Goal: Transaction & Acquisition: Purchase product/service

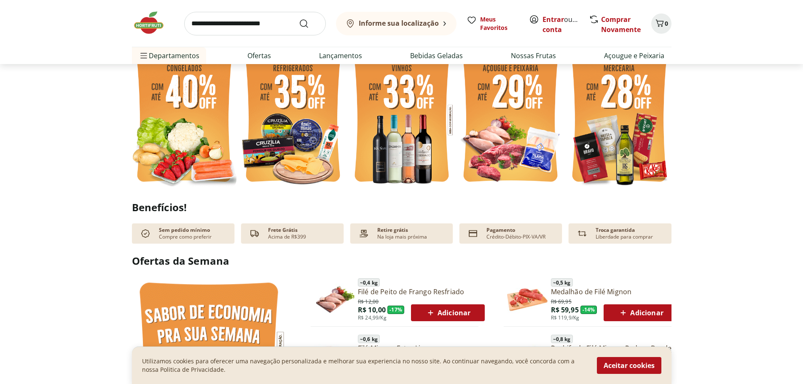
scroll to position [295, 0]
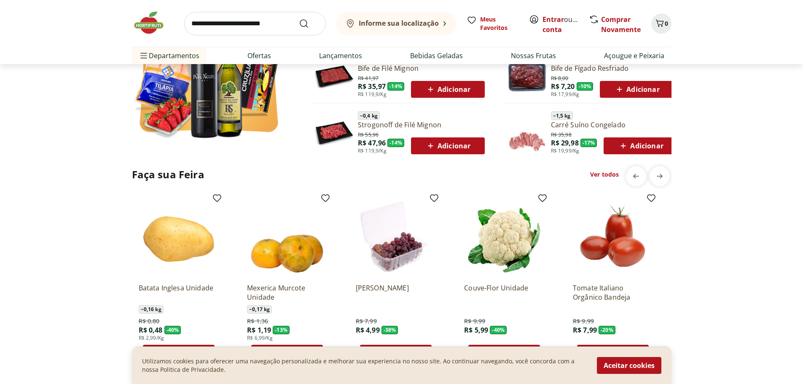
scroll to position [590, 0]
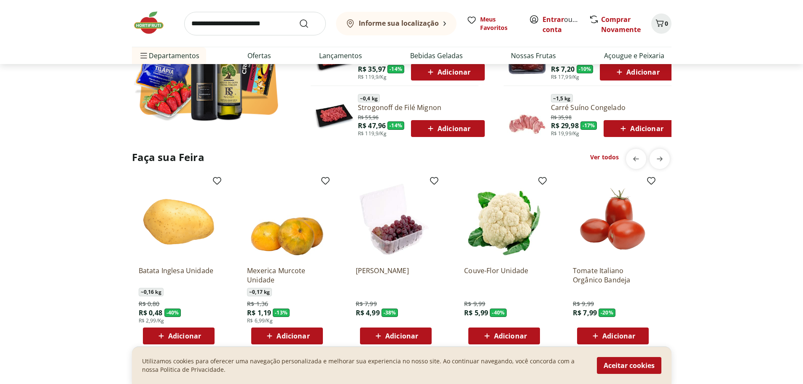
click at [505, 337] on span "Adicionar" at bounding box center [510, 336] width 33 height 7
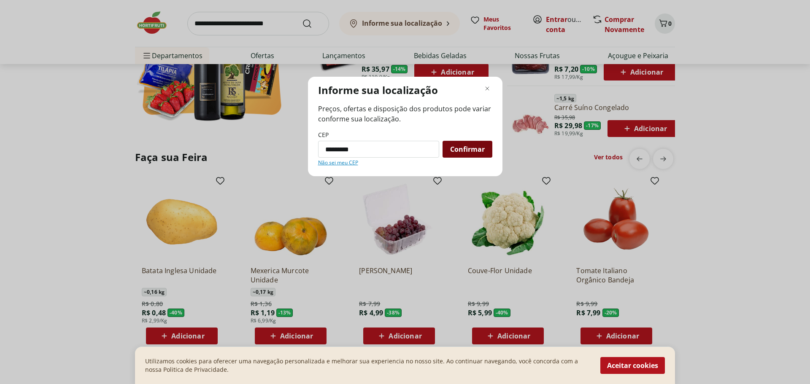
type input "*********"
click at [463, 155] on div "Confirmar" at bounding box center [467, 149] width 50 height 17
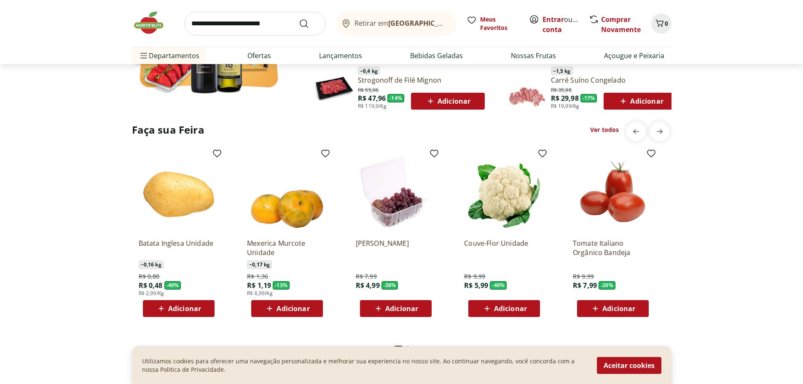
scroll to position [632, 0]
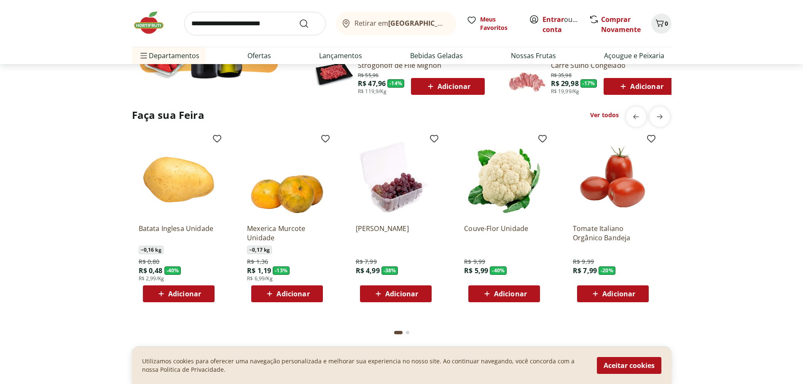
click at [502, 294] on span "Adicionar" at bounding box center [510, 293] width 33 height 7
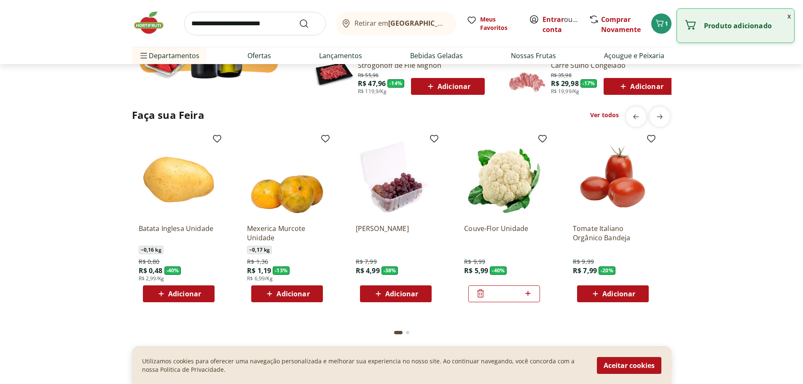
click at [724, 230] on div "Faça sua Feira Ver todos Batata Inglesa Unidade ~ 0,16 kg R$ 0,80 R$ 0,48 - 40 …" at bounding box center [401, 225] width 769 height 236
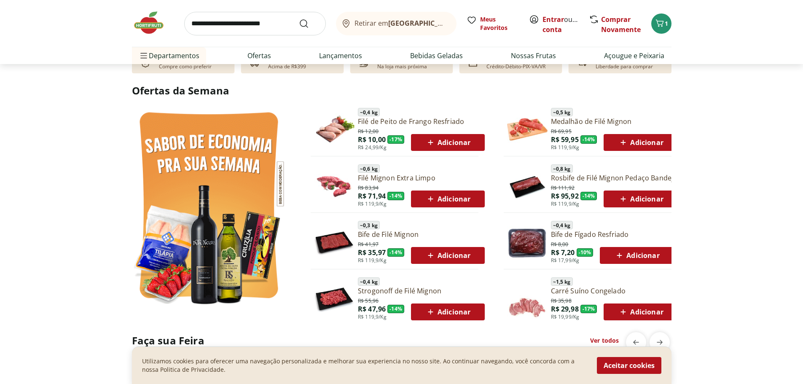
scroll to position [422, 0]
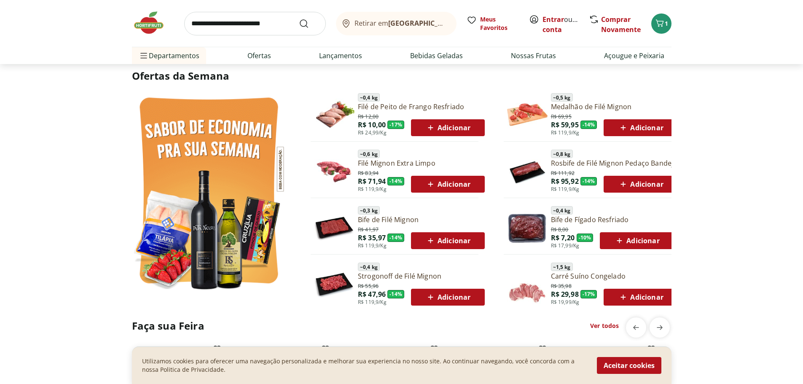
click at [527, 234] on img at bounding box center [527, 227] width 40 height 40
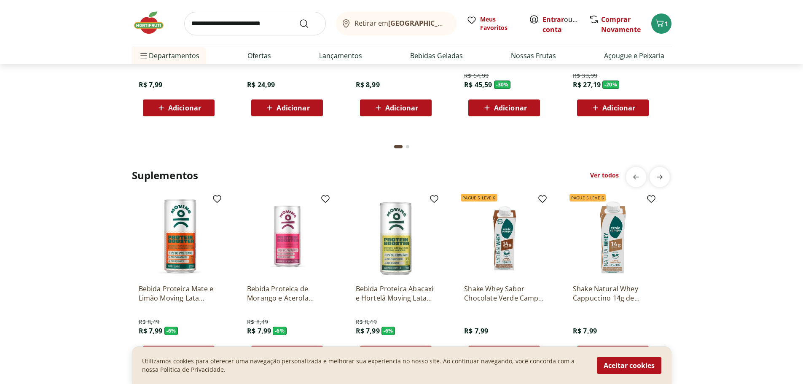
scroll to position [1687, 0]
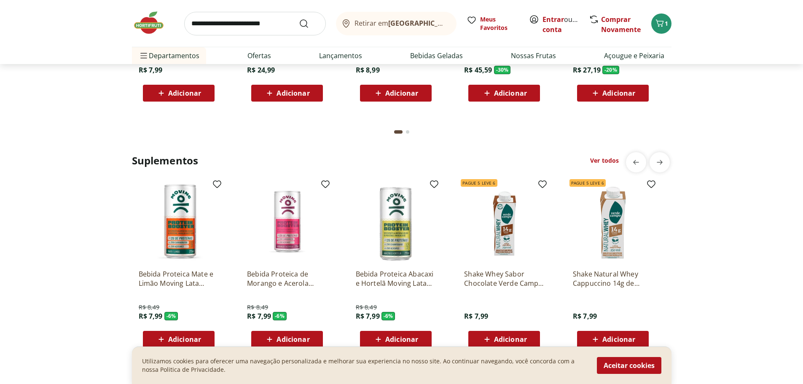
click at [149, 26] on img at bounding box center [153, 22] width 42 height 25
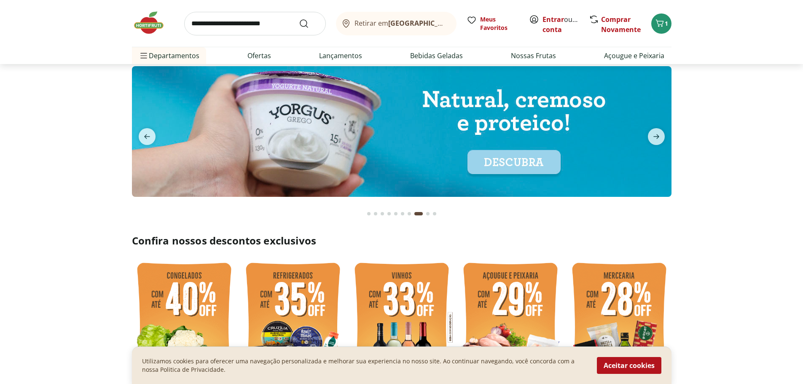
scroll to position [42, 0]
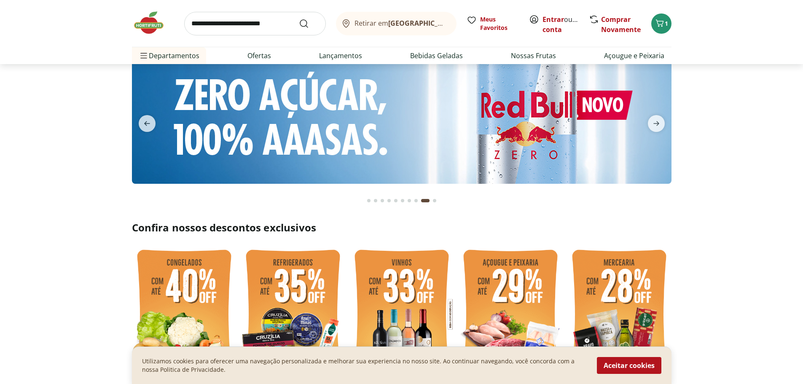
click at [706, 344] on section "Confira nossos descontos exclusivos" at bounding box center [401, 303] width 803 height 164
click at [625, 370] on button "Aceitar cookies" at bounding box center [629, 365] width 65 height 17
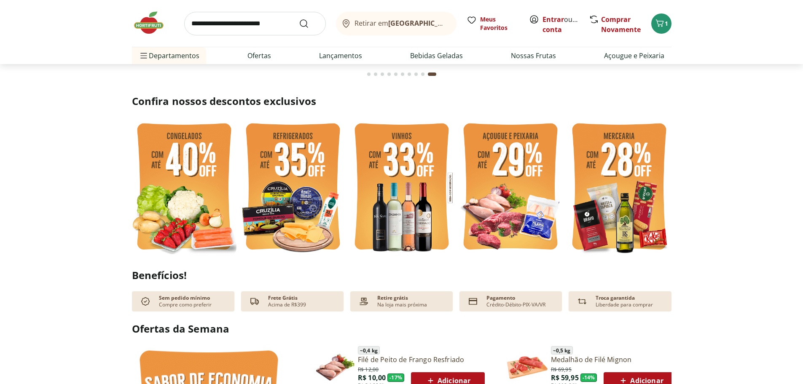
scroll to position [211, 0]
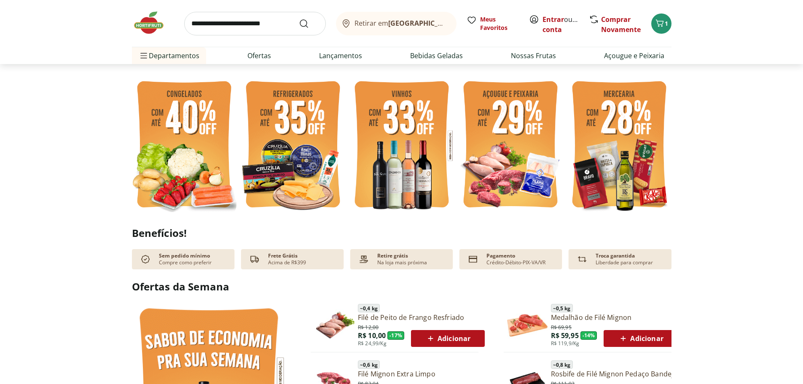
click at [185, 144] on img at bounding box center [184, 146] width 105 height 140
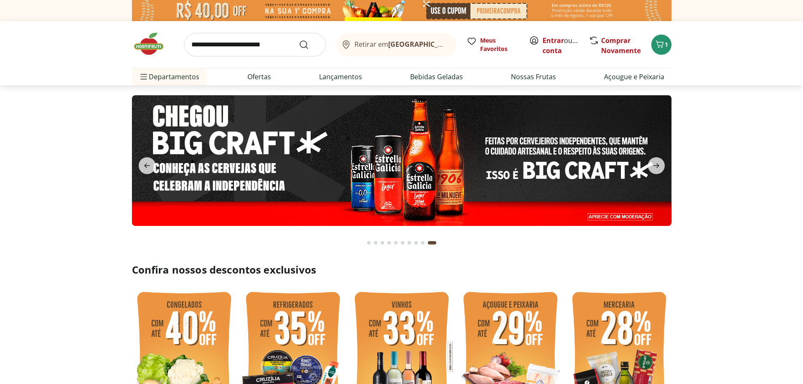
select select "**********"
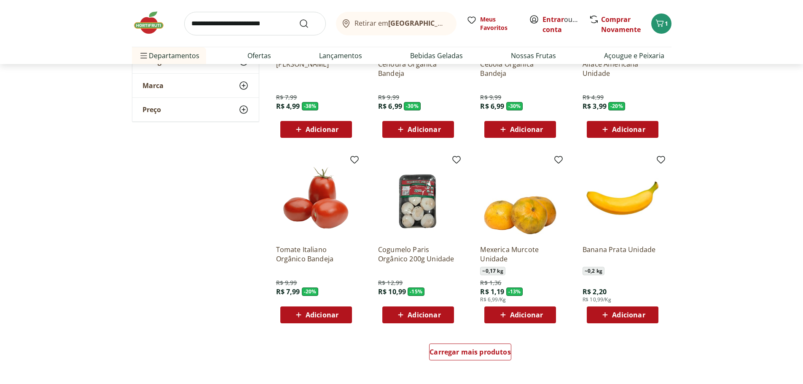
scroll to position [379, 0]
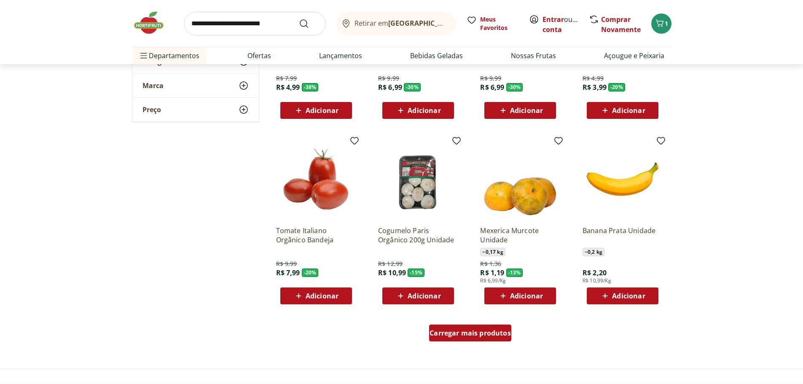
click at [490, 338] on div "Carregar mais produtos" at bounding box center [470, 333] width 82 height 17
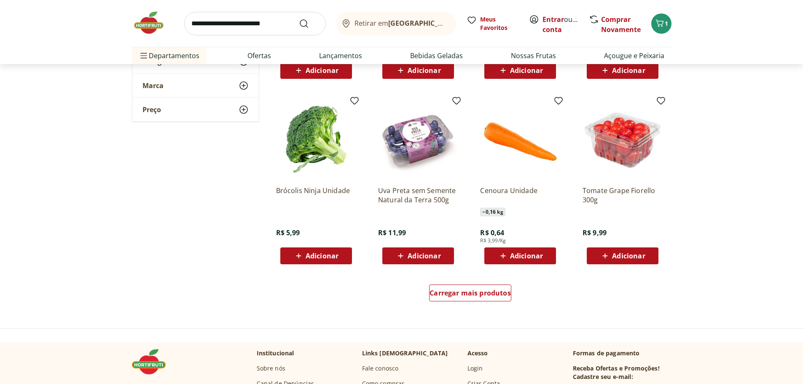
scroll to position [970, 0]
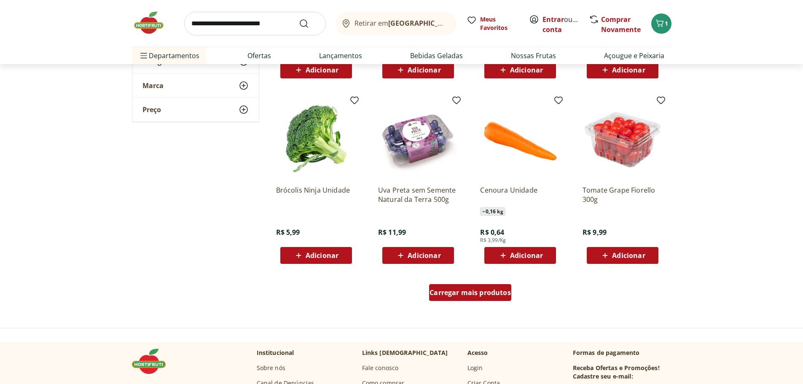
click at [473, 295] on span "Carregar mais produtos" at bounding box center [470, 292] width 81 height 7
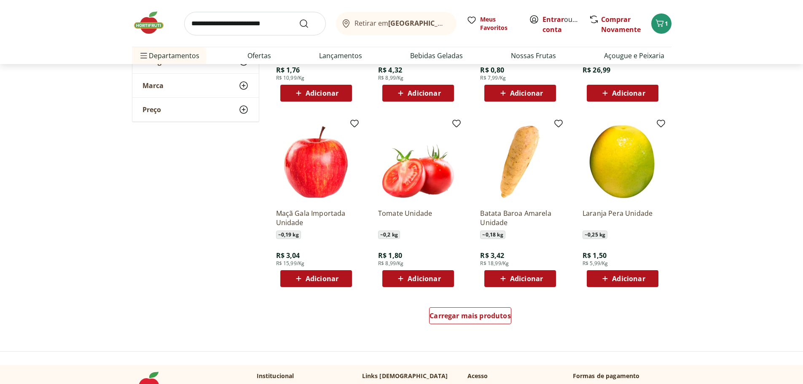
scroll to position [1518, 0]
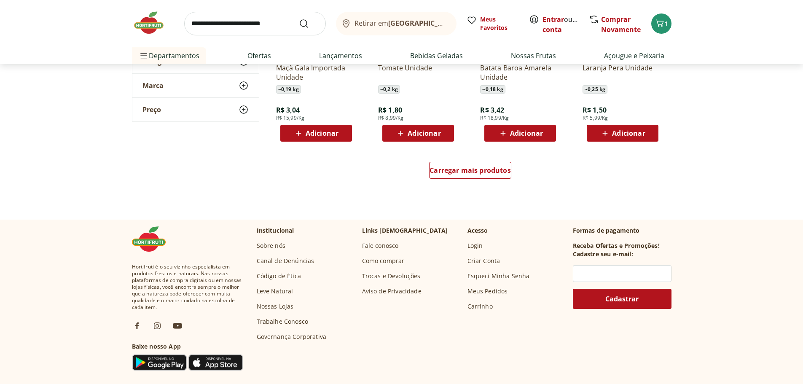
scroll to position [1644, 0]
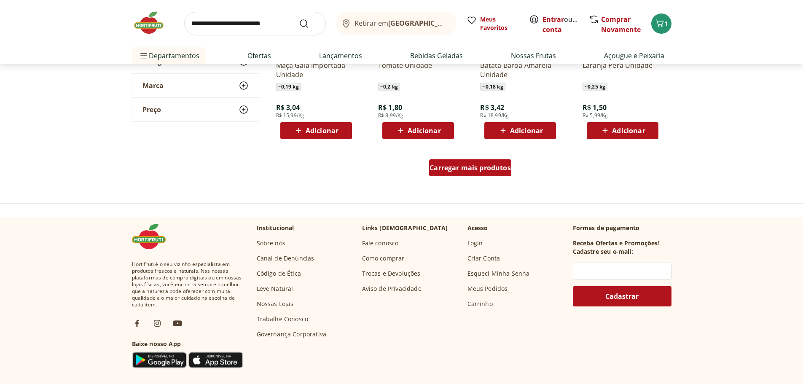
click at [480, 174] on div "Carregar mais produtos" at bounding box center [470, 167] width 82 height 17
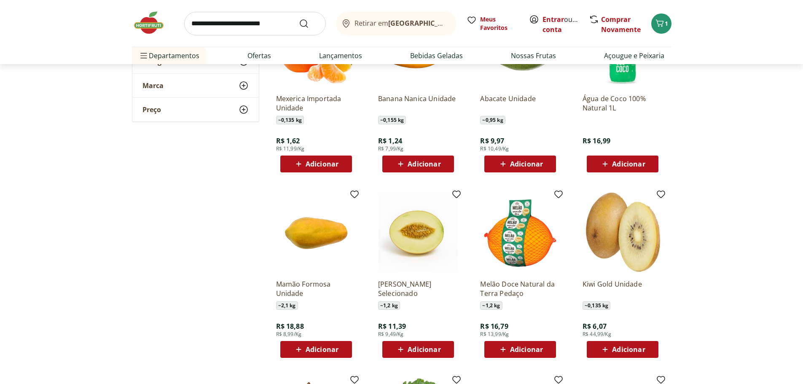
scroll to position [1813, 0]
